Goal: Information Seeking & Learning: Learn about a topic

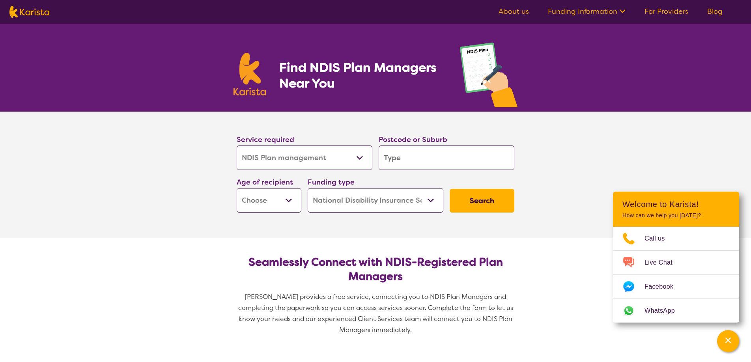
select select "NDIS Plan management"
select select "NDIS"
select select "NDIS Plan management"
select select "NDIS"
click at [519, 12] on link "About us" at bounding box center [514, 11] width 30 height 9
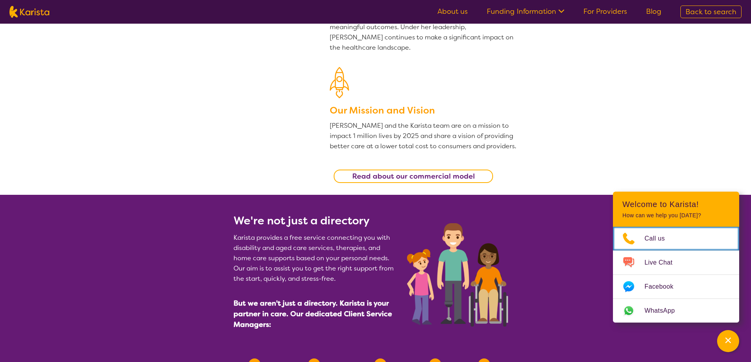
scroll to position [167, 0]
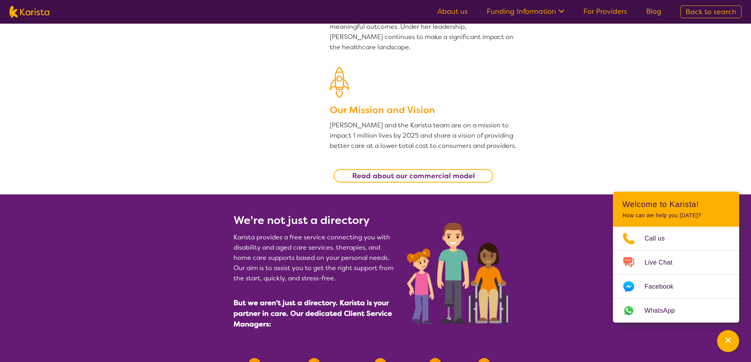
click at [462, 176] on b "Read about our commercial model" at bounding box center [413, 175] width 123 height 9
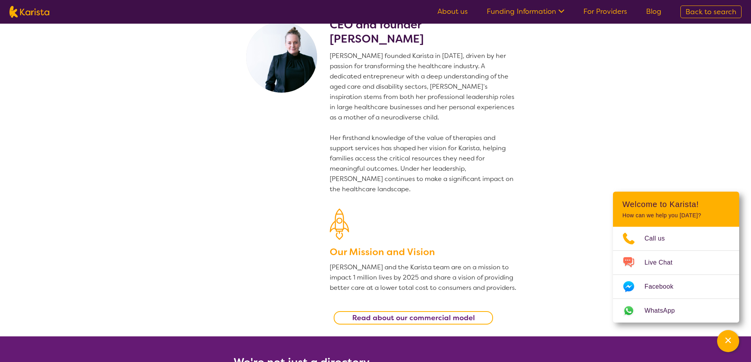
scroll to position [0, 0]
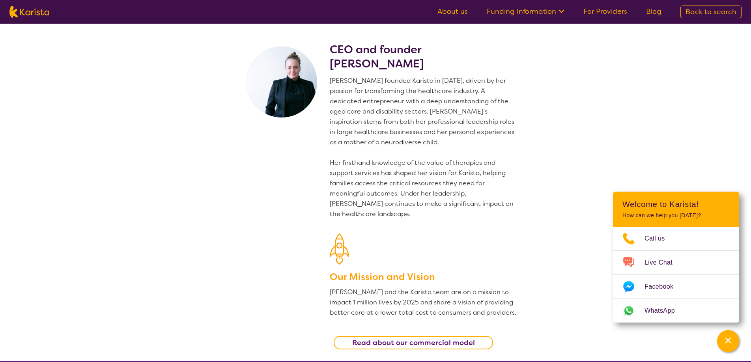
click at [553, 11] on link "Funding Information" at bounding box center [526, 11] width 78 height 9
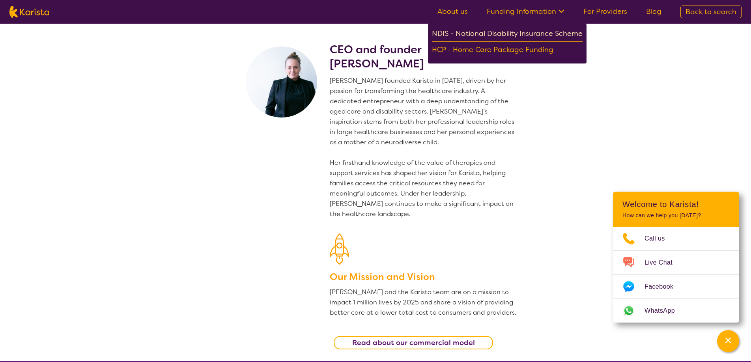
click at [536, 33] on div "NDIS - National Disability Insurance Scheme" at bounding box center [507, 35] width 151 height 14
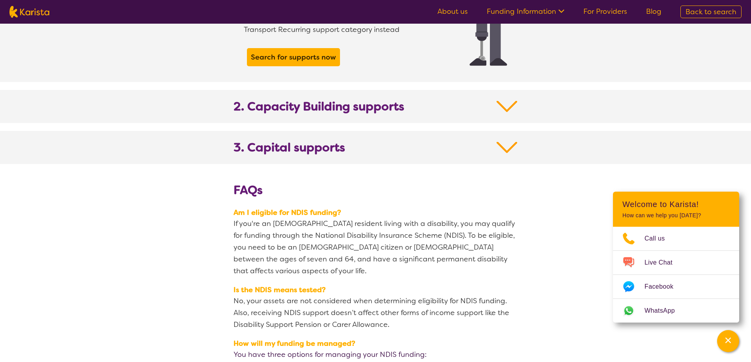
scroll to position [815, 0]
click at [515, 99] on img at bounding box center [507, 106] width 21 height 14
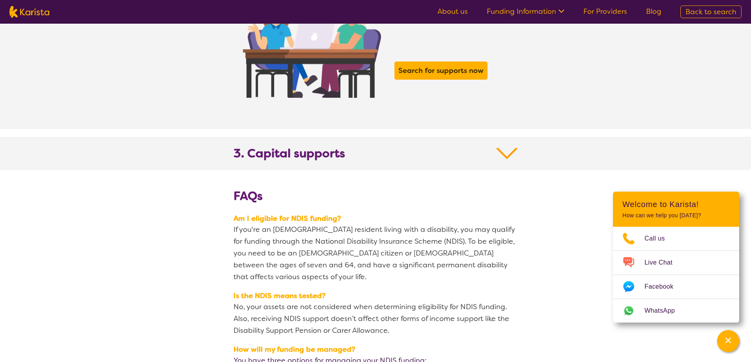
scroll to position [1401, 0]
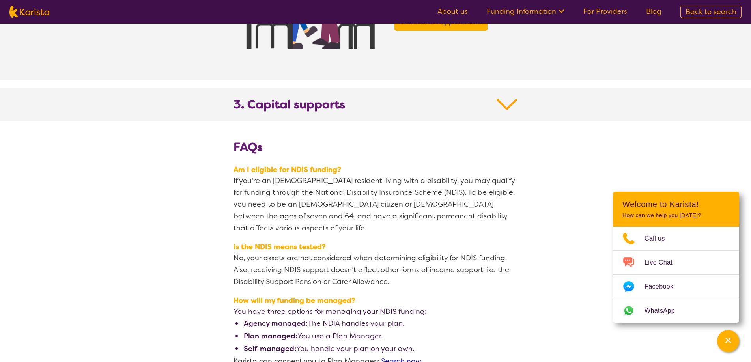
click at [512, 97] on img at bounding box center [507, 104] width 21 height 14
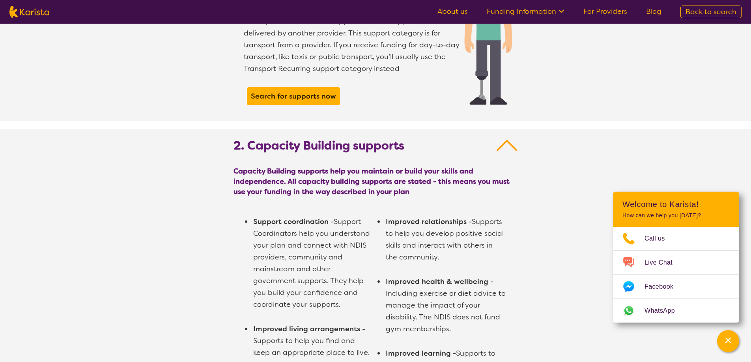
scroll to position [768, 0]
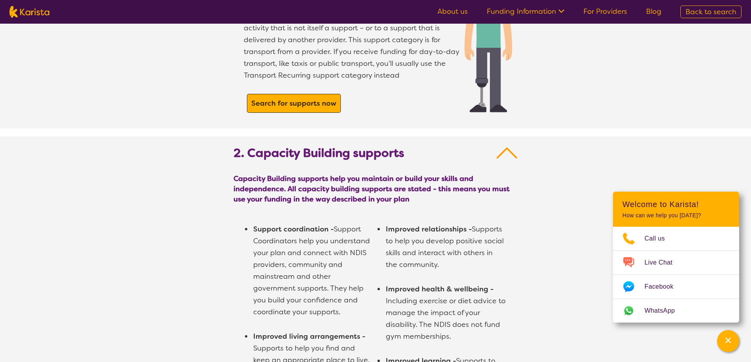
click at [299, 99] on b "Search for supports now" at bounding box center [293, 103] width 85 height 9
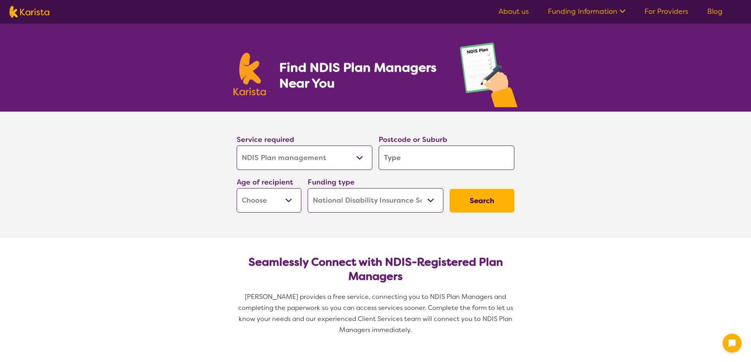
select select "NDIS Plan management"
select select "NDIS"
select select "NDIS Plan management"
select select "NDIS"
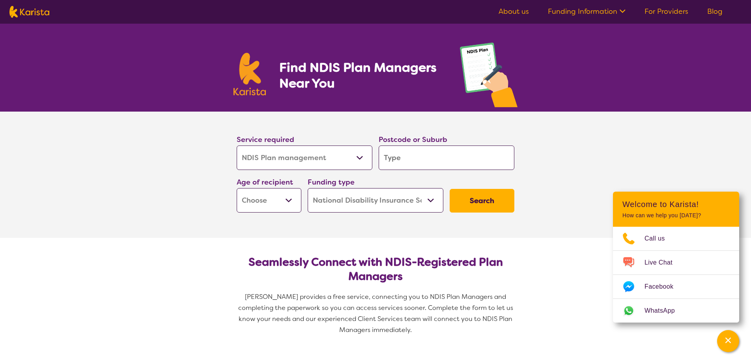
click at [362, 159] on select "Allied Health Assistant Assessment ([MEDICAL_DATA] or [MEDICAL_DATA]) Behaviour…" at bounding box center [305, 158] width 136 height 24
click at [237, 146] on select "Allied Health Assistant Assessment ([MEDICAL_DATA] or [MEDICAL_DATA]) Behaviour…" at bounding box center [305, 158] width 136 height 24
click at [411, 159] on input "search" at bounding box center [447, 158] width 136 height 24
type input "4"
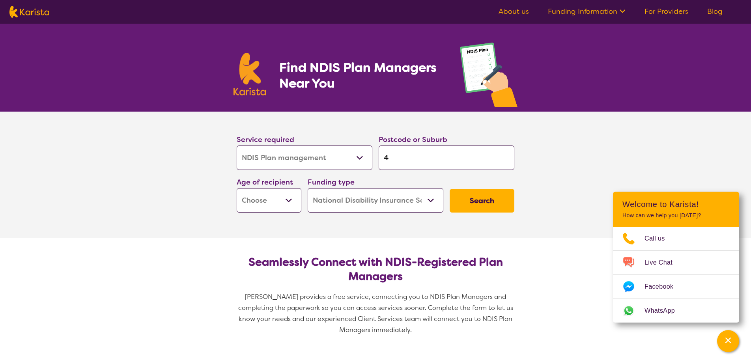
type input "40"
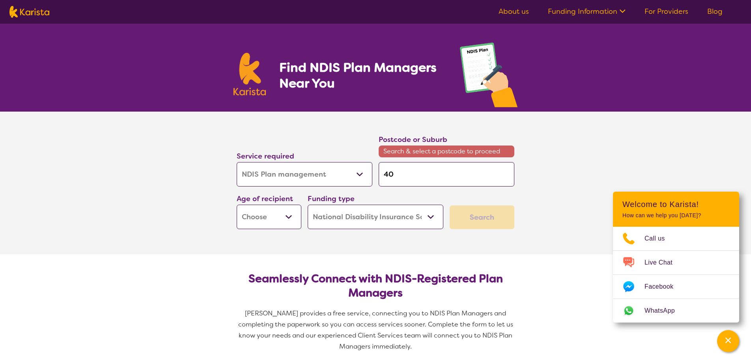
type input "400"
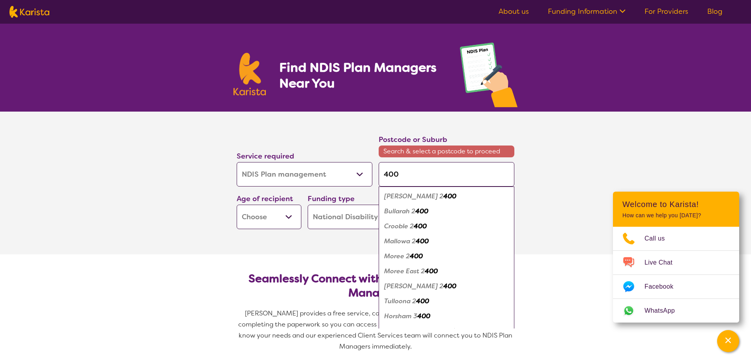
type input "4001"
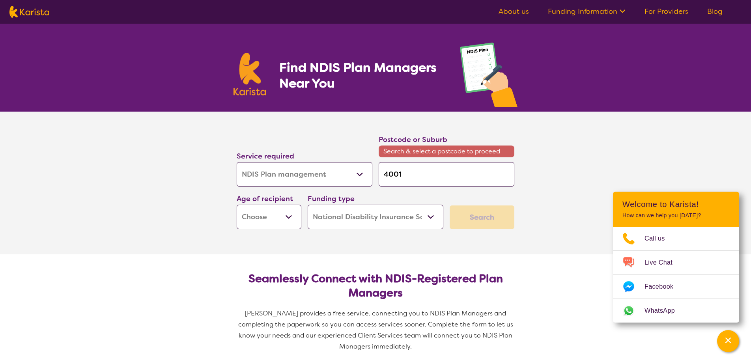
type input "4001"
click at [290, 217] on select "Early Childhood - 0 to 9 Child - 10 to 11 Adolescent - 12 to 17 Adult - 18 to 6…" at bounding box center [269, 217] width 65 height 24
select select "AS"
click at [237, 205] on select "Early Childhood - 0 to 9 Child - 10 to 11 Adolescent - 12 to 17 Adult - 18 to 6…" at bounding box center [269, 217] width 65 height 24
select select "AS"
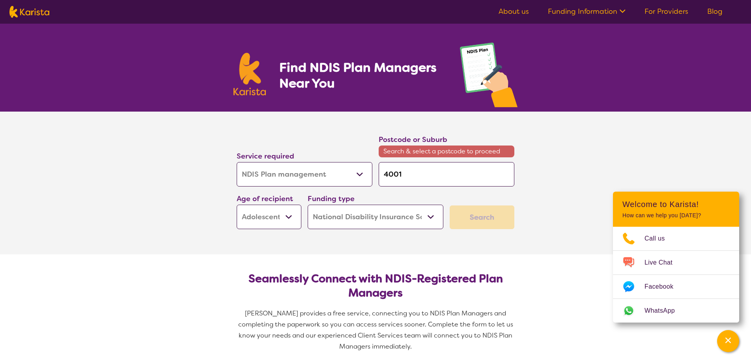
click at [422, 223] on select "Home Care Package (HCP) National Disability Insurance Scheme (NDIS) I don't know" at bounding box center [376, 217] width 136 height 24
click at [308, 205] on select "Home Care Package (HCP) National Disability Insurance Scheme (NDIS) I don't know" at bounding box center [376, 217] width 136 height 24
click at [488, 218] on div "Search" at bounding box center [482, 217] width 65 height 24
drag, startPoint x: 401, startPoint y: 245, endPoint x: 408, endPoint y: 183, distance: 61.8
click at [402, 243] on section "Service required Allied Health Assistant Assessment ([MEDICAL_DATA] or [MEDICAL…" at bounding box center [376, 183] width 316 height 143
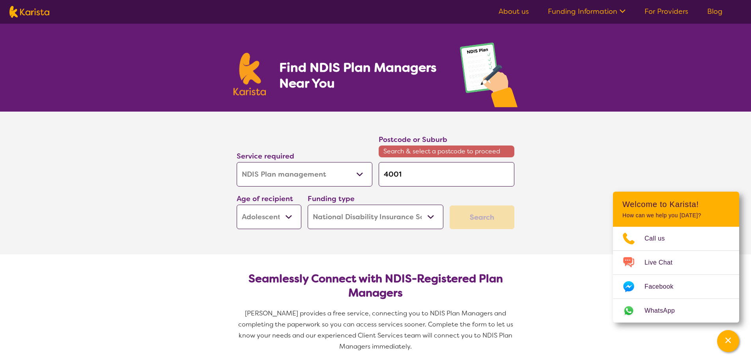
drag, startPoint x: 412, startPoint y: 176, endPoint x: 382, endPoint y: 174, distance: 29.6
click at [382, 174] on input "4001" at bounding box center [447, 174] width 136 height 24
type input "4"
type input "40"
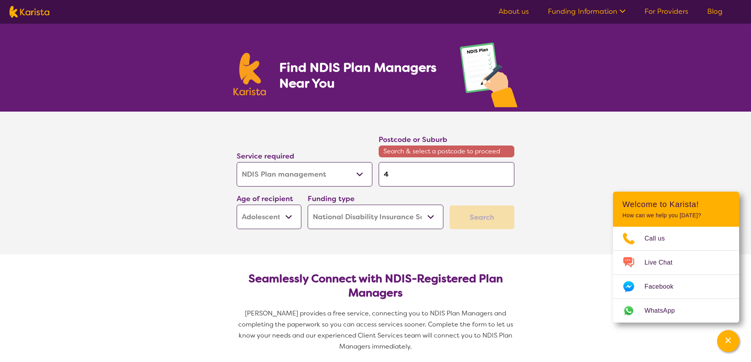
type input "40"
type input "400"
type input "4000"
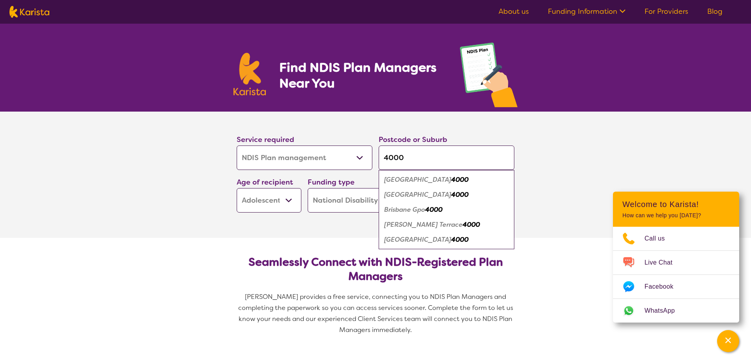
type input "4000"
click at [451, 196] on div "[GEOGRAPHIC_DATA] 4000" at bounding box center [447, 194] width 128 height 15
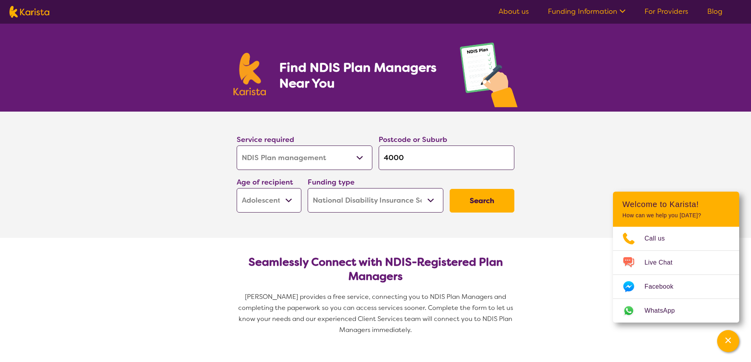
click at [423, 158] on input "4000" at bounding box center [447, 158] width 136 height 24
click at [494, 205] on button "Search" at bounding box center [482, 201] width 65 height 24
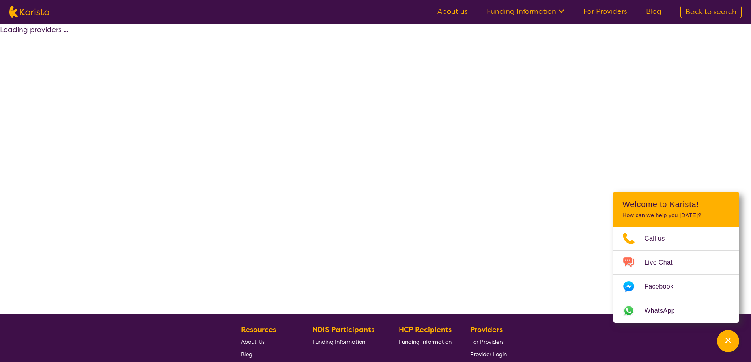
select select "by_score"
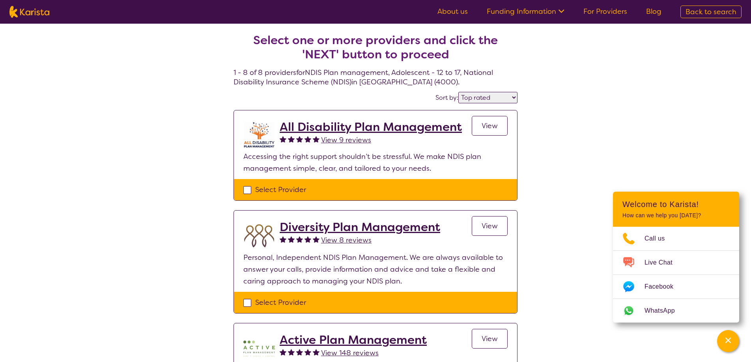
click at [511, 98] on select "Highly reviewed Top rated" at bounding box center [487, 97] width 59 height 11
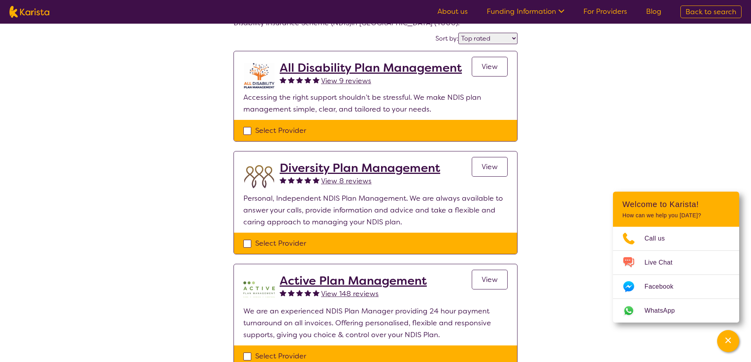
scroll to position [24, 0]
